Goal: Task Accomplishment & Management: Use online tool/utility

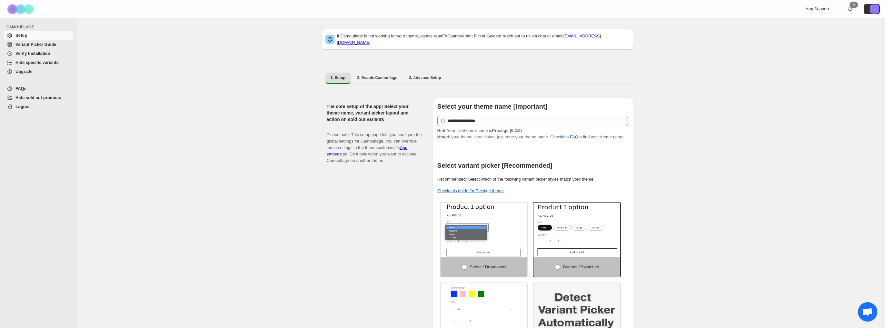
drag, startPoint x: 31, startPoint y: 63, endPoint x: 55, endPoint y: 67, distance: 23.9
click at [31, 63] on span "Hide specific variants" at bounding box center [36, 62] width 43 height 5
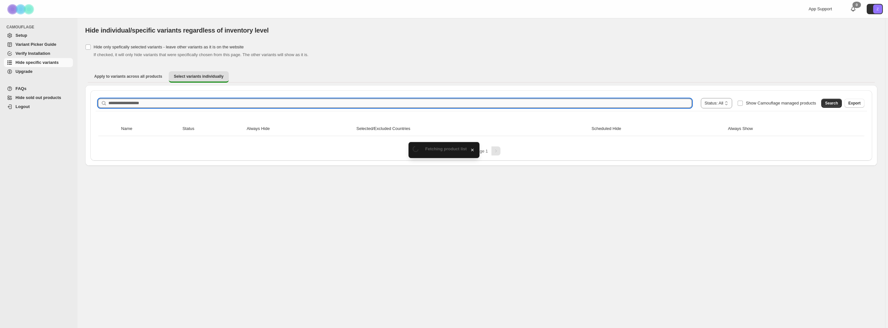
click at [204, 105] on input "Search product name" at bounding box center [399, 103] width 583 height 9
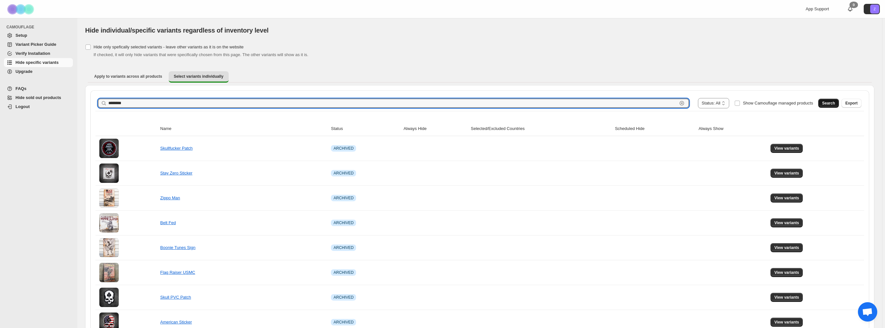
type input "********"
click at [835, 105] on span "Search" at bounding box center [828, 103] width 13 height 5
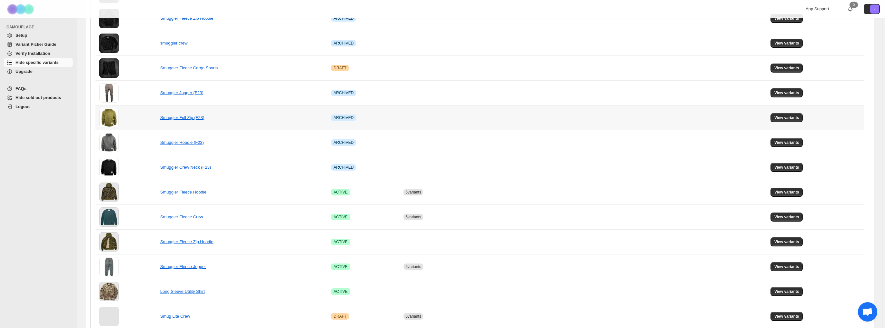
scroll to position [206, 0]
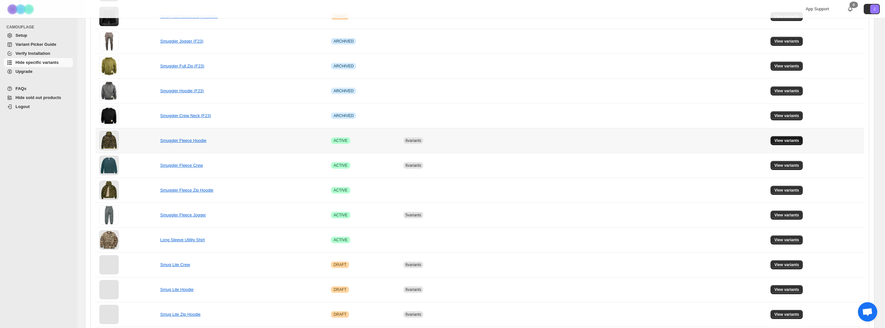
click at [795, 138] on span "View variants" at bounding box center [787, 140] width 25 height 5
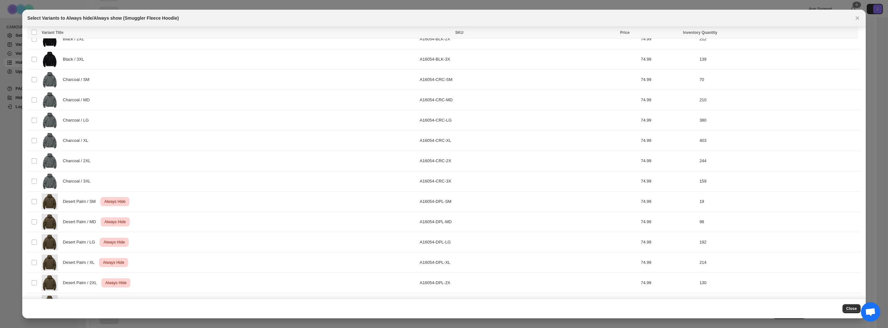
scroll to position [614, 0]
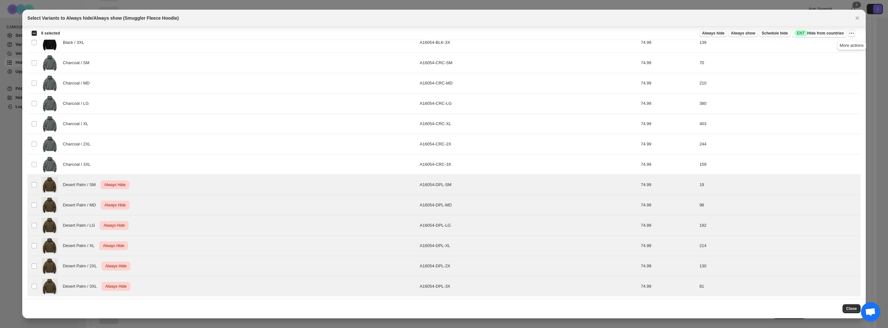
click at [850, 31] on icon "More actions" at bounding box center [851, 33] width 6 height 6
click at [812, 45] on span "Undo always hide" at bounding box center [821, 45] width 33 height 5
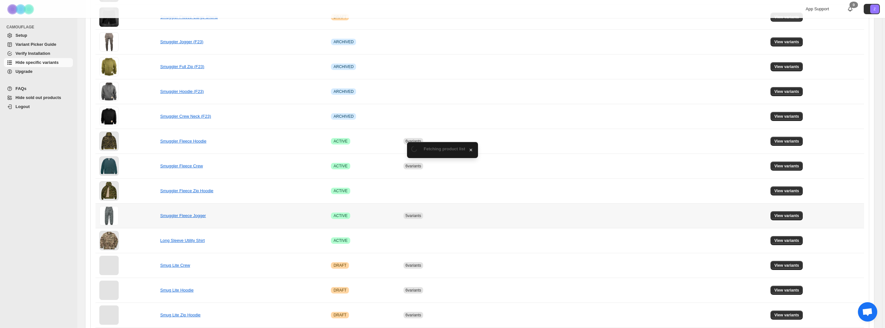
scroll to position [206, 0]
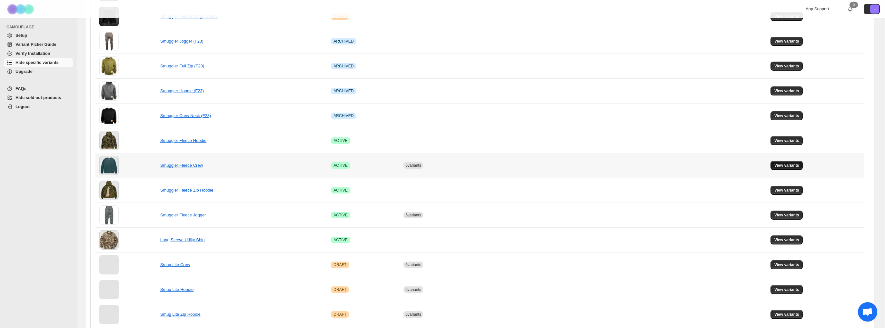
click at [794, 165] on span "View variants" at bounding box center [787, 165] width 25 height 5
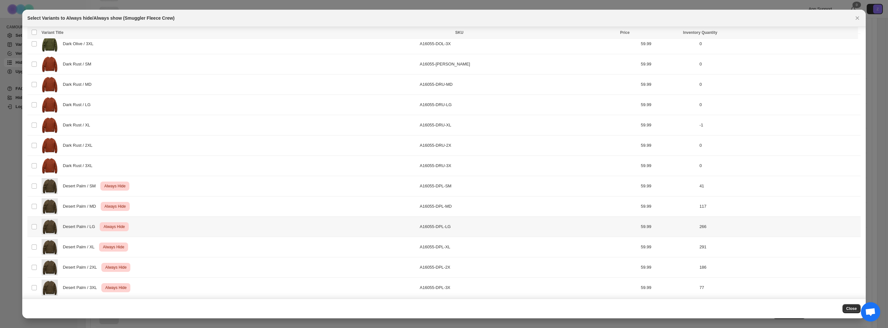
scroll to position [492, 0]
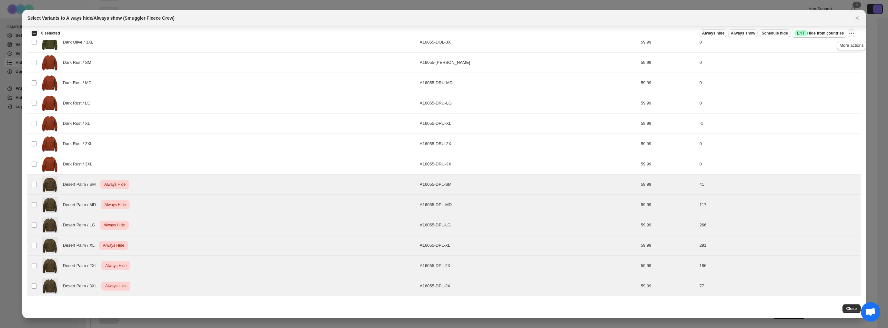
click at [853, 32] on icon "More actions" at bounding box center [851, 33] width 6 height 6
click at [834, 45] on span "Undo always hide" at bounding box center [821, 45] width 33 height 5
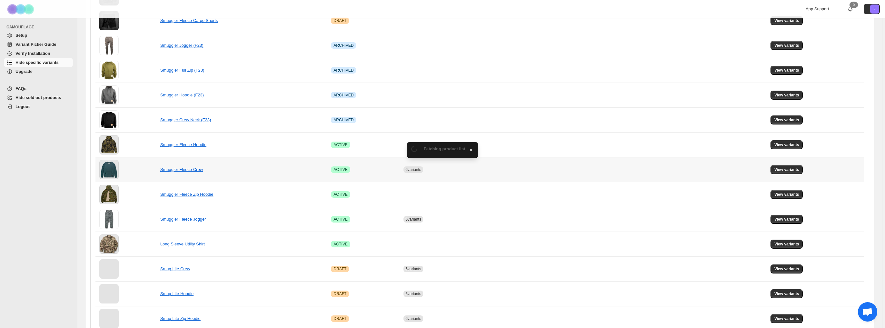
scroll to position [206, 0]
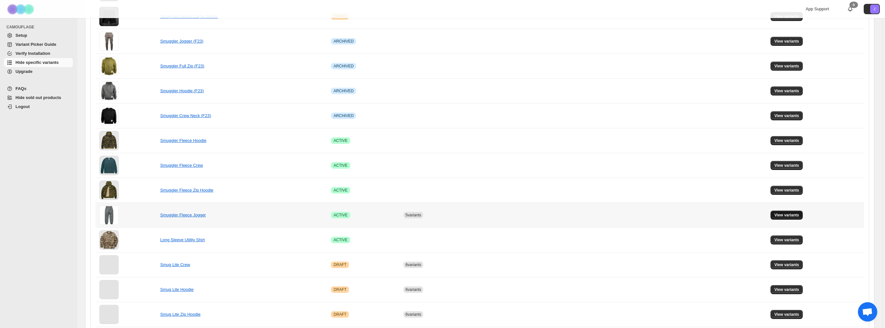
click at [788, 218] on button "View variants" at bounding box center [787, 215] width 33 height 9
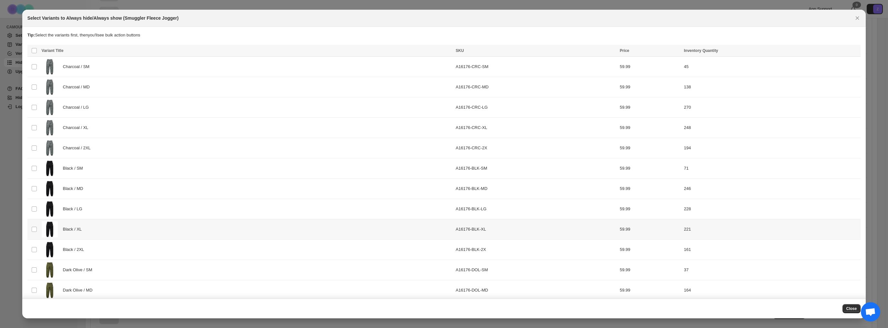
scroll to position [132, 0]
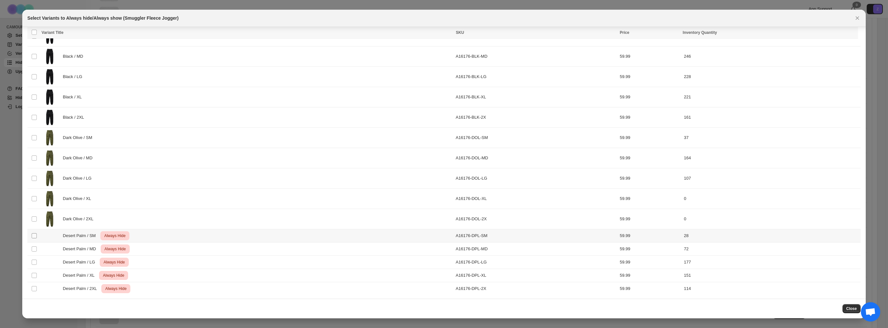
click at [31, 235] on span ":r3m:" at bounding box center [34, 236] width 6 height 6
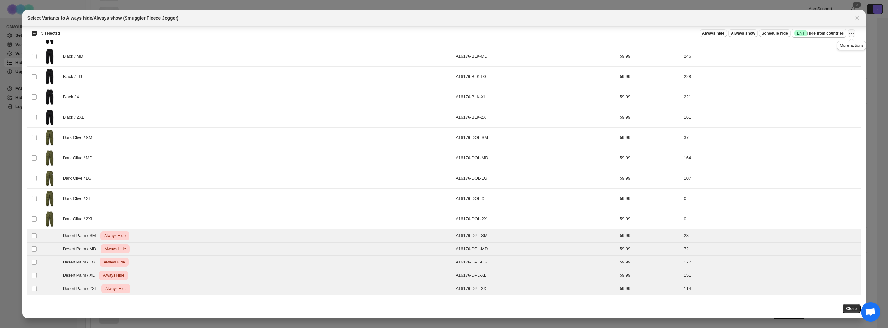
click at [852, 33] on icon "More actions" at bounding box center [851, 33] width 6 height 6
click at [815, 45] on span "Undo always hide" at bounding box center [821, 45] width 33 height 5
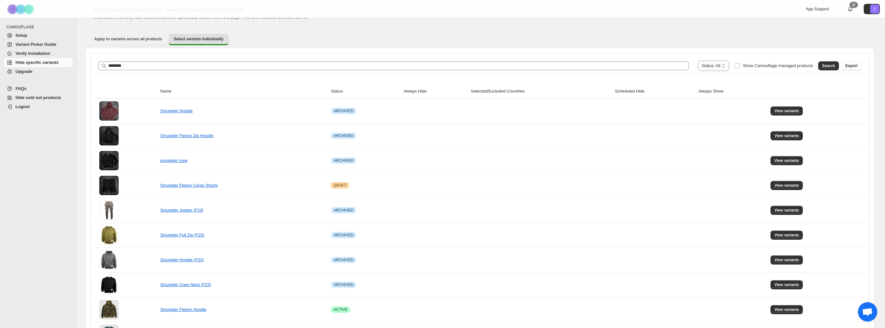
scroll to position [0, 0]
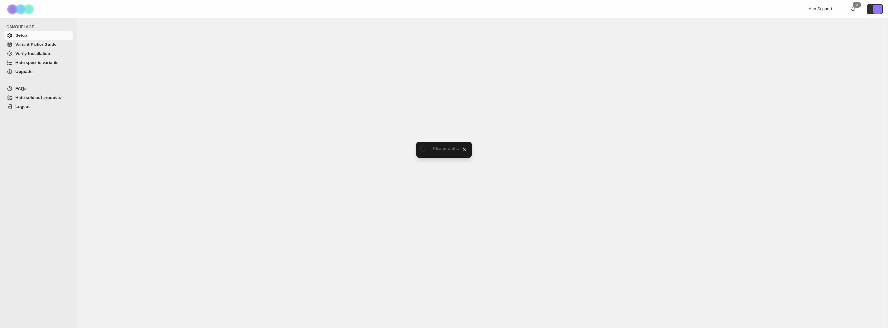
click at [37, 60] on span "Hide specific variants" at bounding box center [36, 62] width 43 height 5
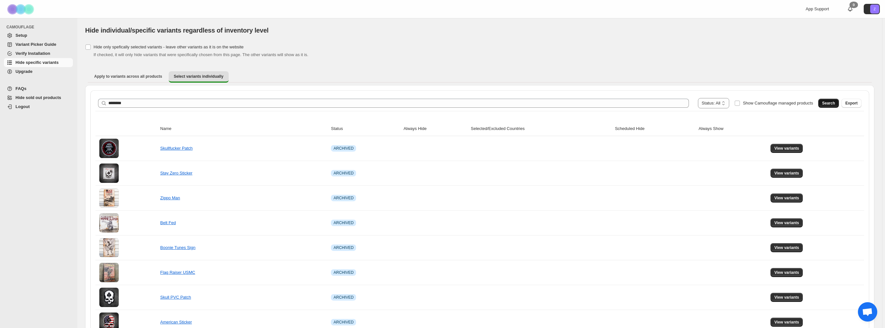
type input "********"
click at [833, 106] on button "Search" at bounding box center [828, 103] width 21 height 9
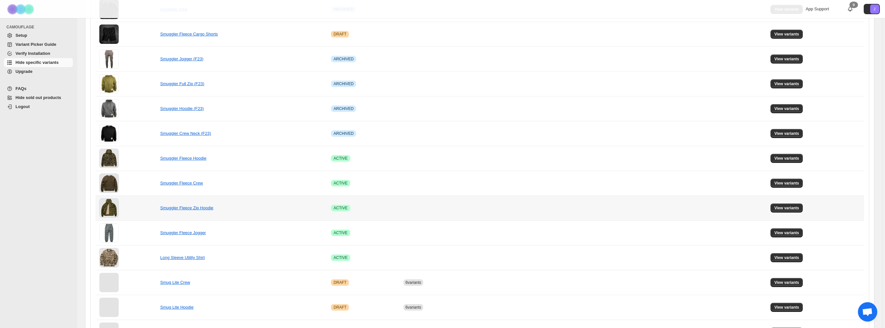
scroll to position [206, 0]
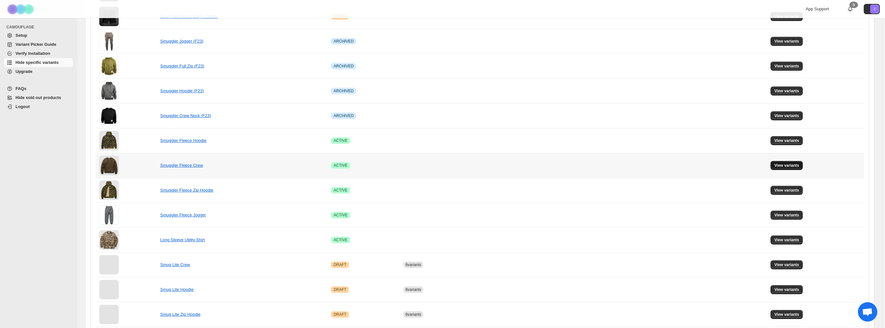
click at [787, 166] on span "View variants" at bounding box center [787, 165] width 25 height 5
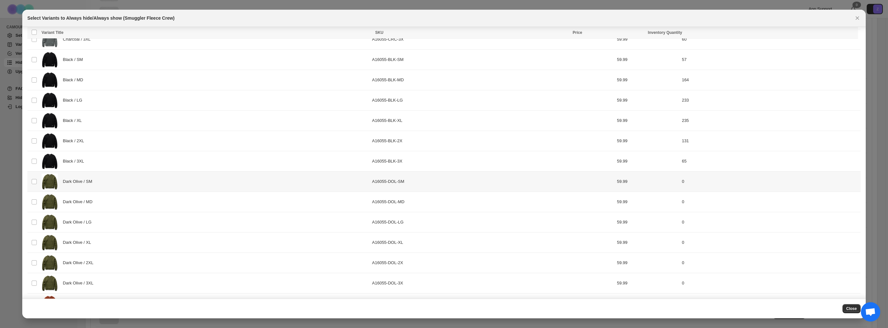
scroll to position [492, 0]
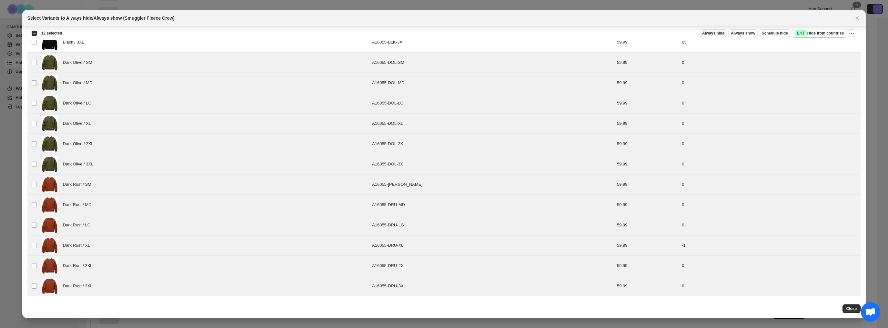
click at [723, 30] on button "Always hide" at bounding box center [712, 33] width 27 height 8
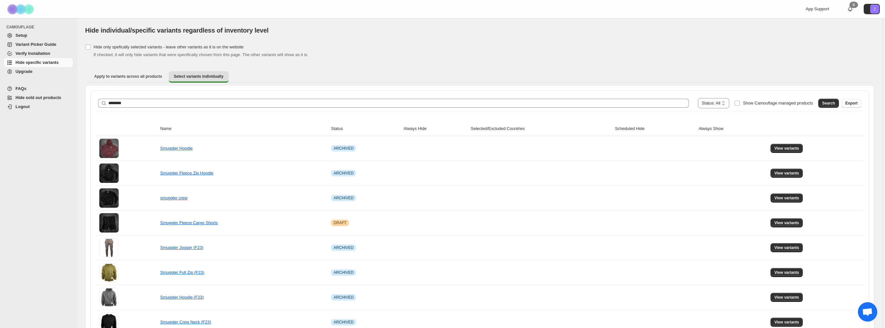
scroll to position [0, 0]
